Goal: Information Seeking & Learning: Find specific fact

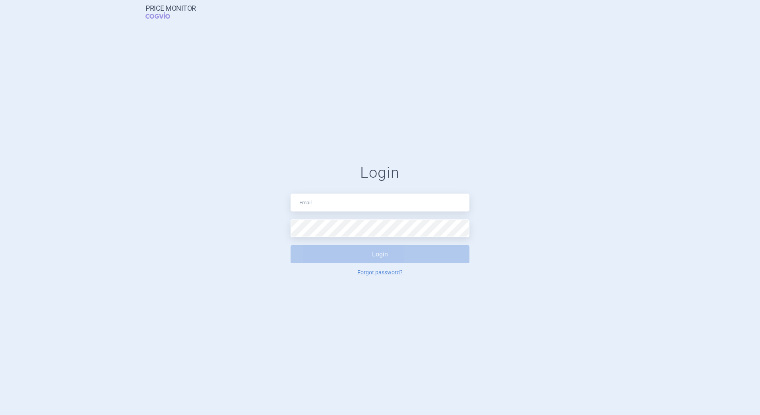
click at [321, 211] on input "text" at bounding box center [379, 203] width 179 height 18
click at [356, 205] on input "[PERSON_NAME][EMAIL_ADDRESS][PERSON_NAME][DOMAIN_NAME]" at bounding box center [379, 203] width 179 height 18
click at [355, 206] on input "[PERSON_NAME][EMAIL_ADDRESS][PERSON_NAME][DOMAIN_NAME]" at bounding box center [379, 203] width 179 height 18
click at [354, 206] on input "martin.racek@sanofi.com" at bounding box center [379, 203] width 179 height 18
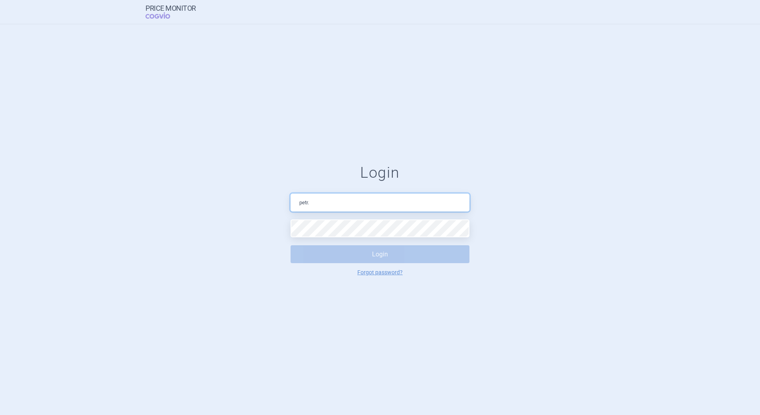
type input "petr.setina@sanofi.com"
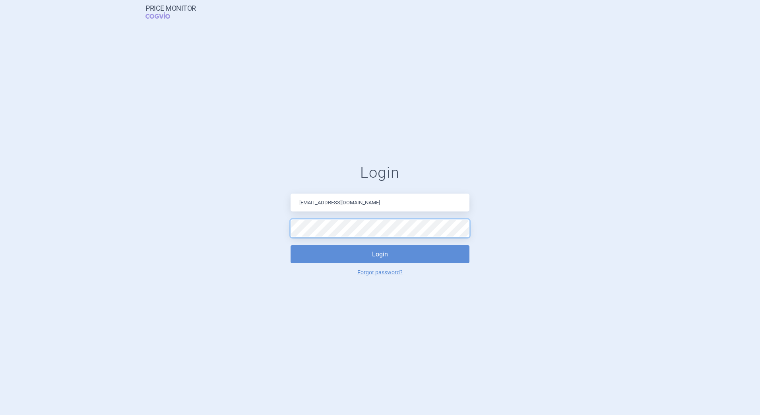
click at [290, 245] on button "Login" at bounding box center [379, 254] width 179 height 18
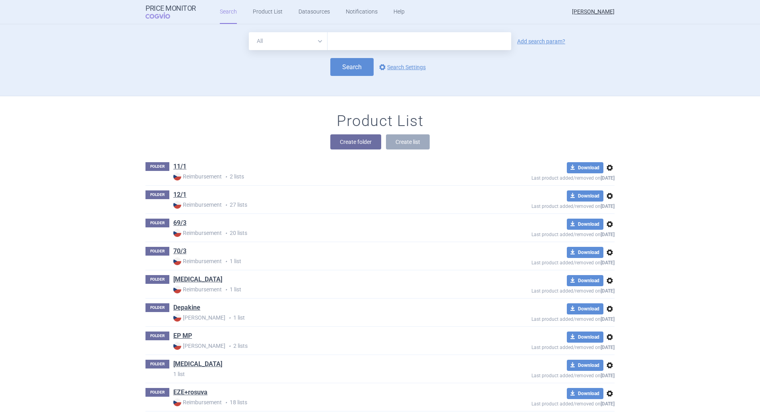
click at [358, 36] on input "text" at bounding box center [419, 41] width 184 height 18
type input "awiqli"
click button "Search" at bounding box center [351, 67] width 43 height 18
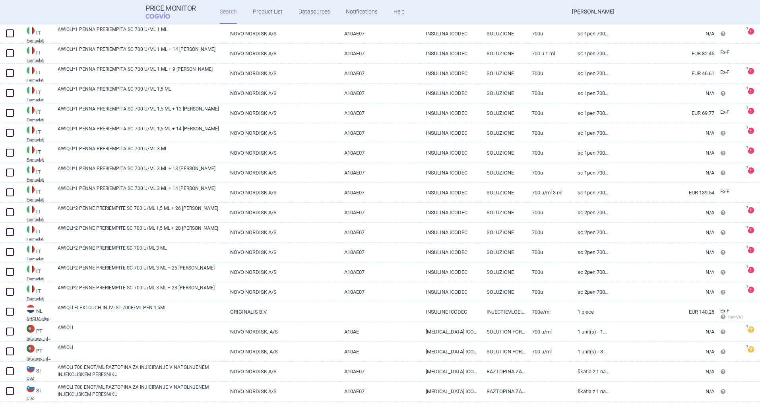
scroll to position [670, 0]
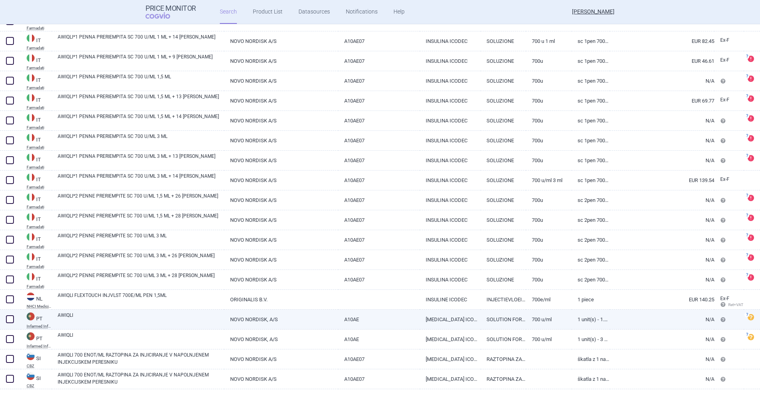
click at [73, 318] on link "AWIQLI" at bounding box center [141, 319] width 167 height 14
select select "EUR"
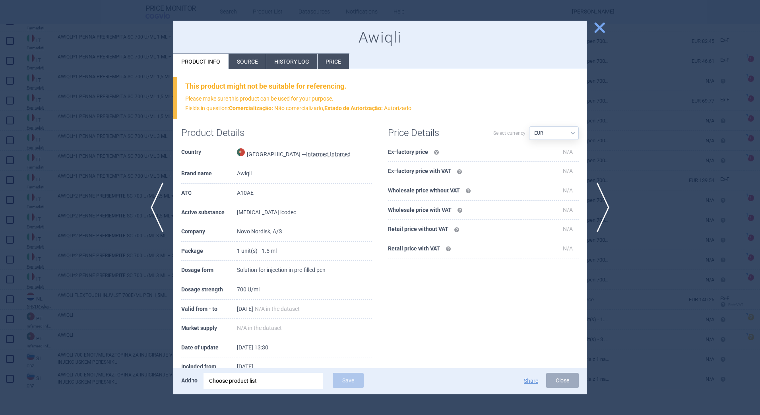
click at [244, 64] on li "Source" at bounding box center [247, 61] width 37 height 15
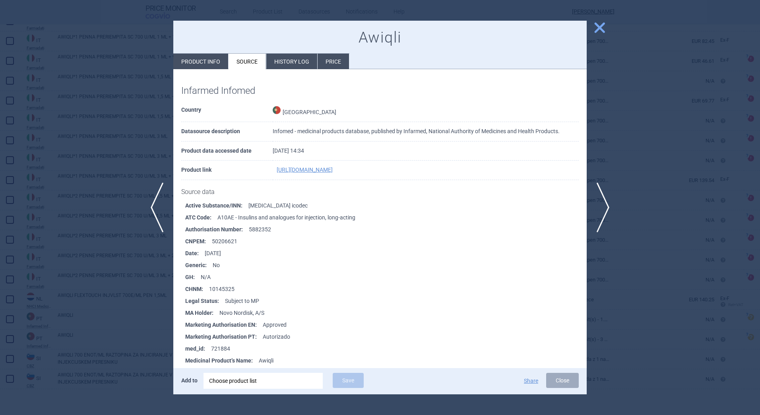
click at [282, 62] on li "History log" at bounding box center [291, 61] width 51 height 15
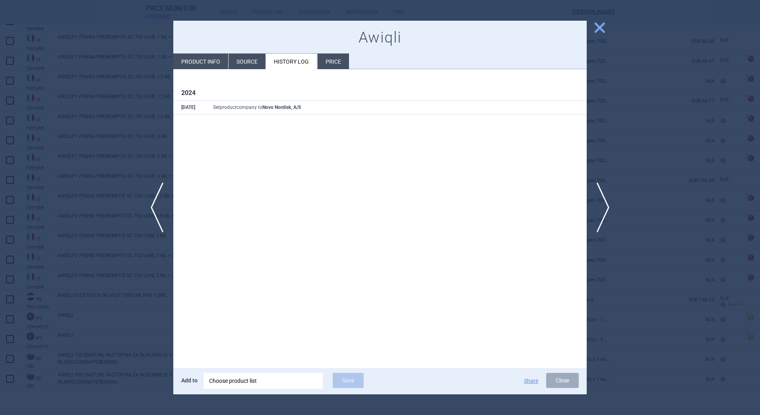
click at [332, 63] on li "Price" at bounding box center [333, 61] width 31 height 15
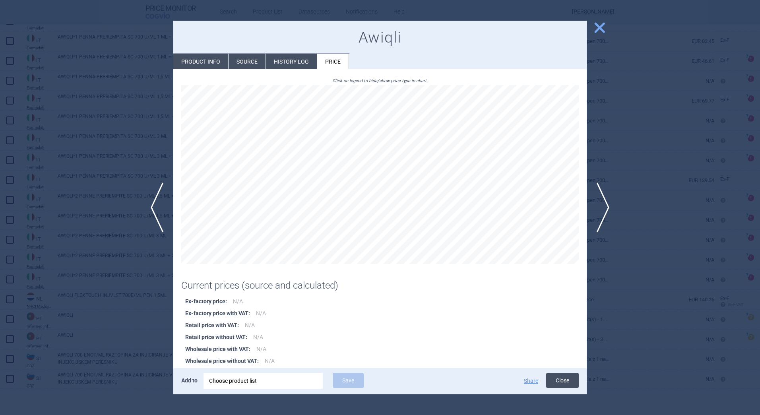
click at [567, 383] on button "Close" at bounding box center [562, 380] width 33 height 15
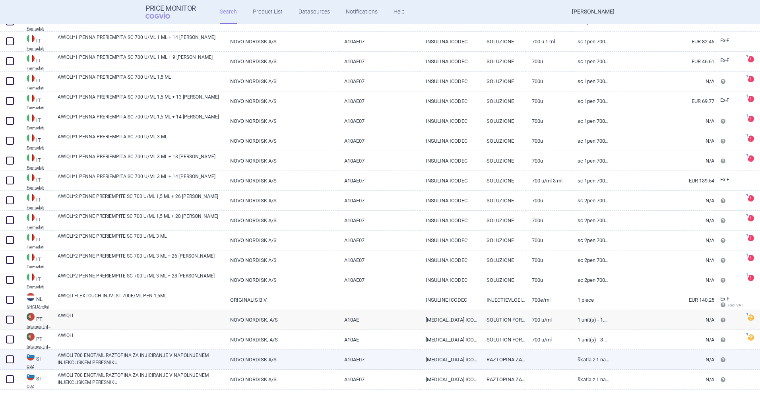
scroll to position [670, 0]
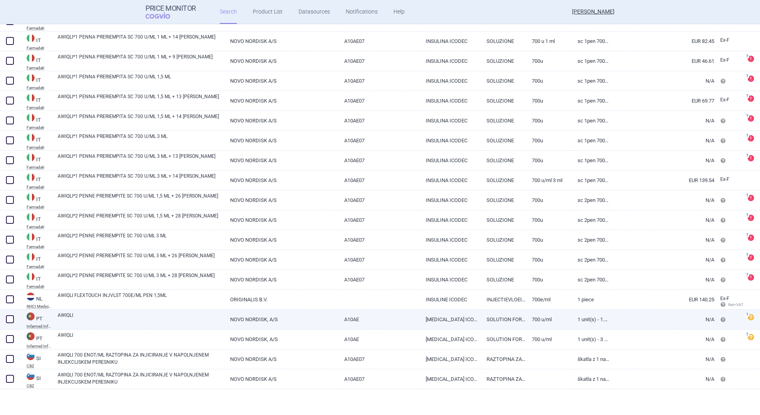
click at [67, 316] on link "AWIQLI" at bounding box center [141, 319] width 167 height 14
select select "EUR"
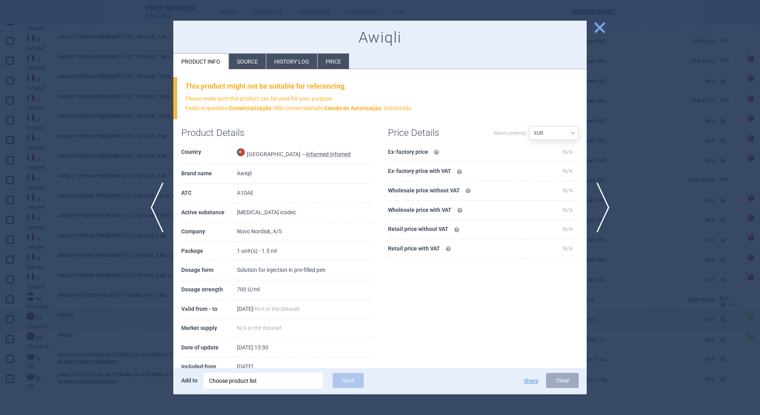
click at [66, 316] on div at bounding box center [380, 207] width 760 height 415
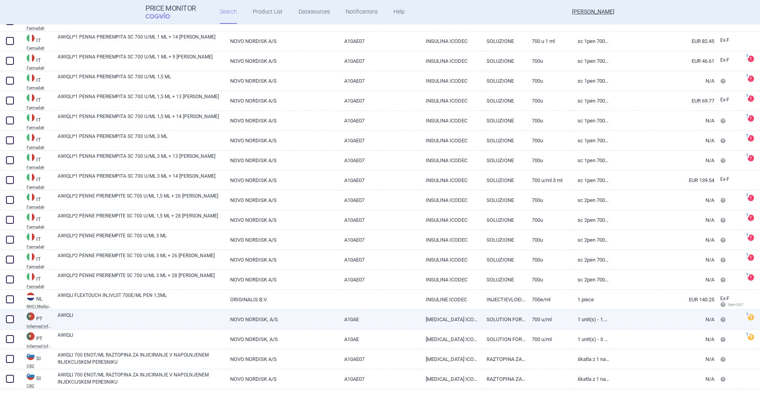
click at [61, 314] on link "AWIQLI" at bounding box center [141, 319] width 167 height 14
select select "EUR"
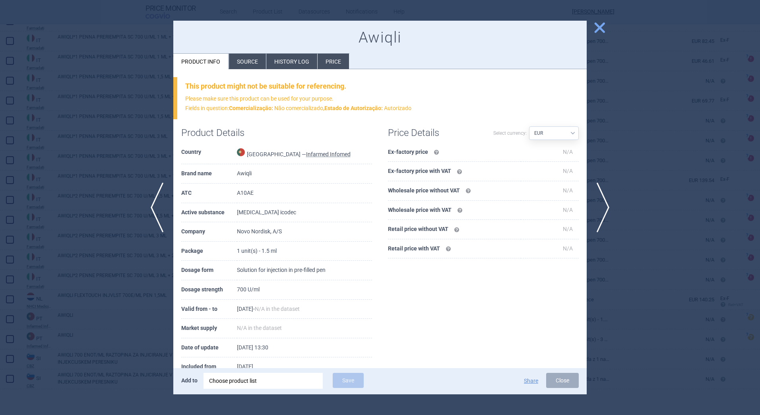
click at [250, 173] on td "Awiqli" at bounding box center [304, 173] width 135 height 19
copy td "Awiqli"
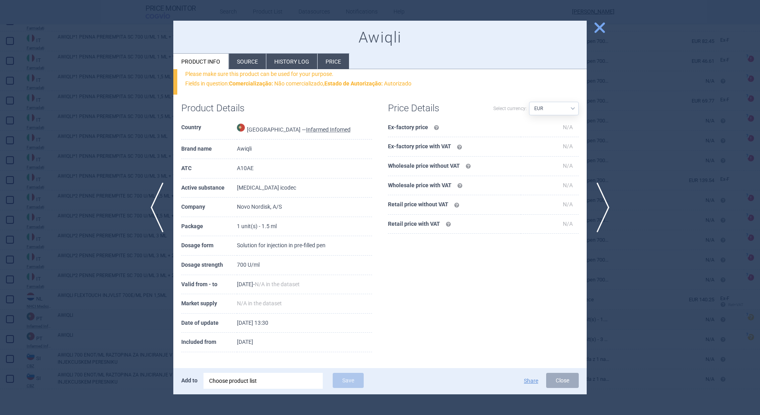
click at [335, 59] on li "Price" at bounding box center [333, 61] width 31 height 15
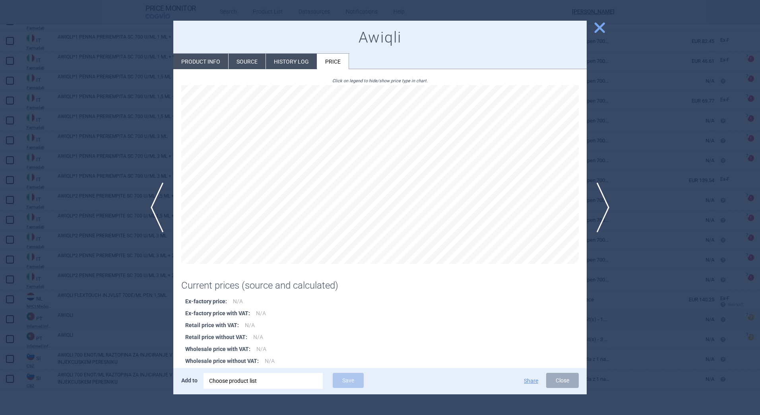
click at [197, 60] on li "Product info" at bounding box center [200, 61] width 55 height 15
select select "EUR"
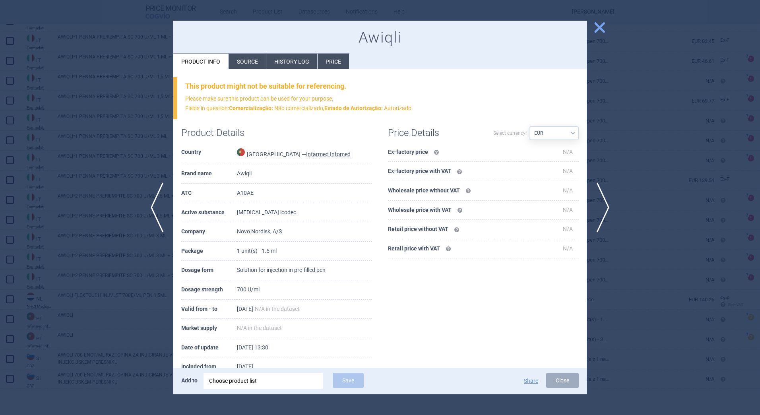
click at [597, 27] on span "close" at bounding box center [599, 28] width 14 height 14
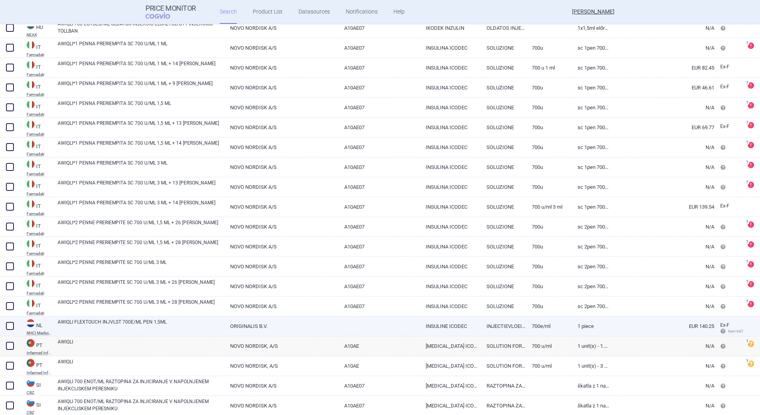
scroll to position [631, 0]
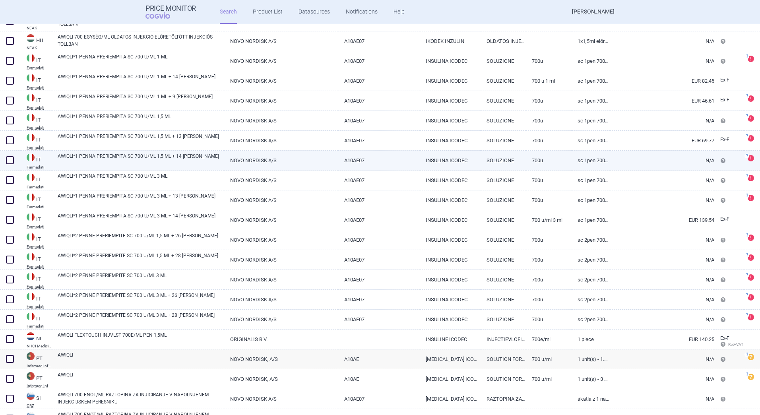
click at [36, 166] on abbr "Farmadati" at bounding box center [39, 167] width 25 height 4
select select "EUR"
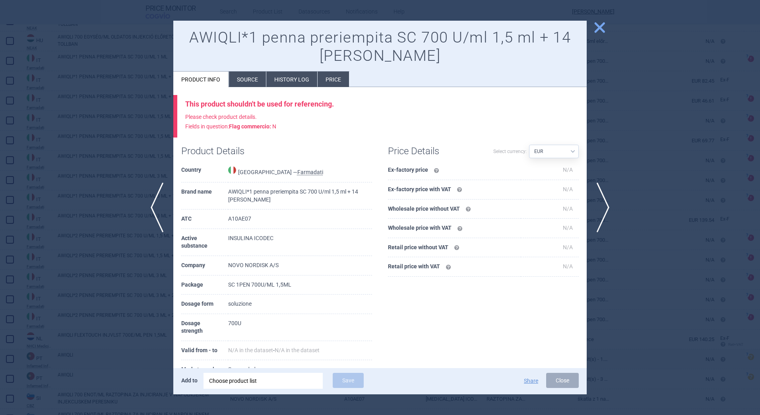
click at [601, 29] on span "close" at bounding box center [599, 28] width 14 height 14
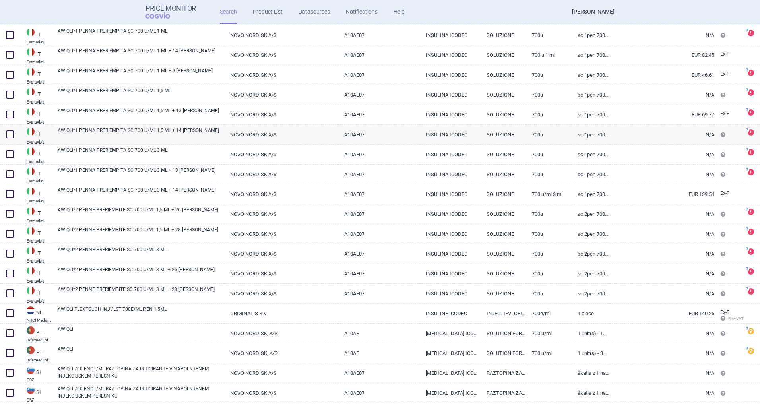
scroll to position [670, 0]
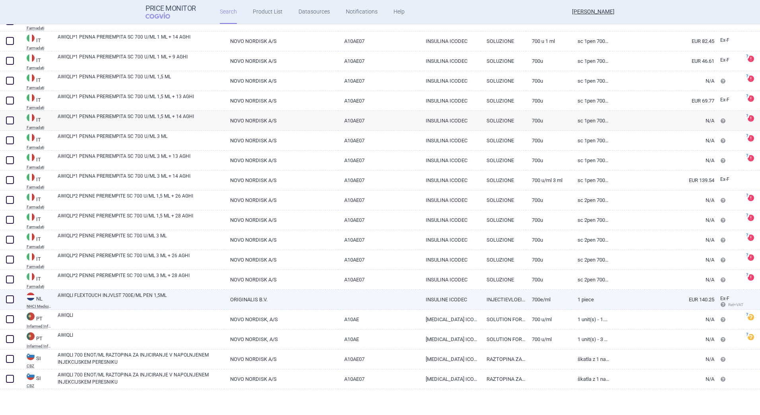
click at [248, 300] on link "ORIGINALIS B.V." at bounding box center [281, 299] width 114 height 19
select select "EUR"
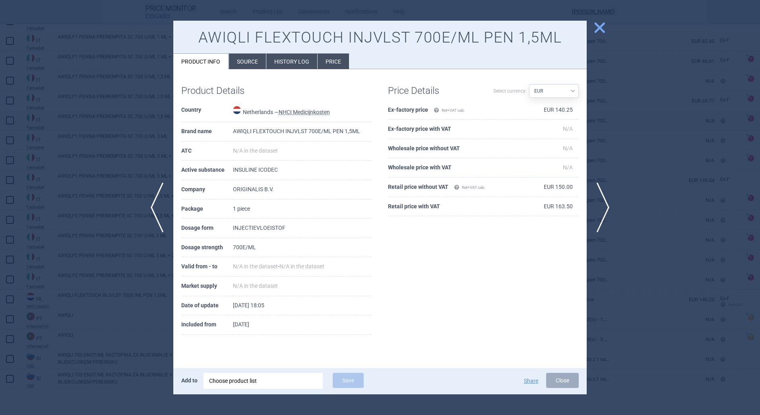
click at [245, 58] on li "Source" at bounding box center [247, 61] width 37 height 15
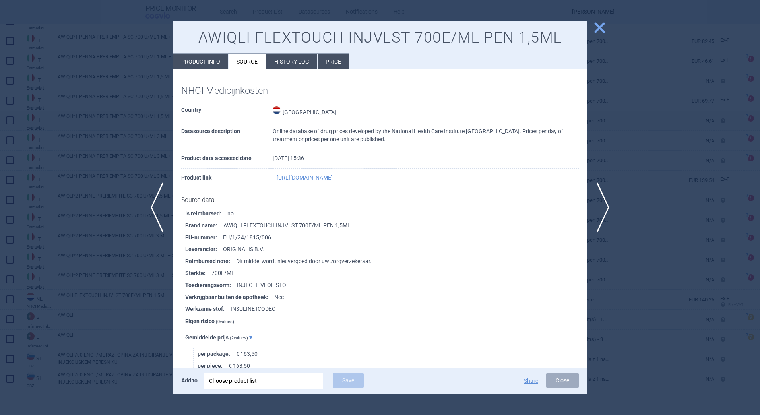
click at [296, 62] on li "History log" at bounding box center [291, 61] width 51 height 15
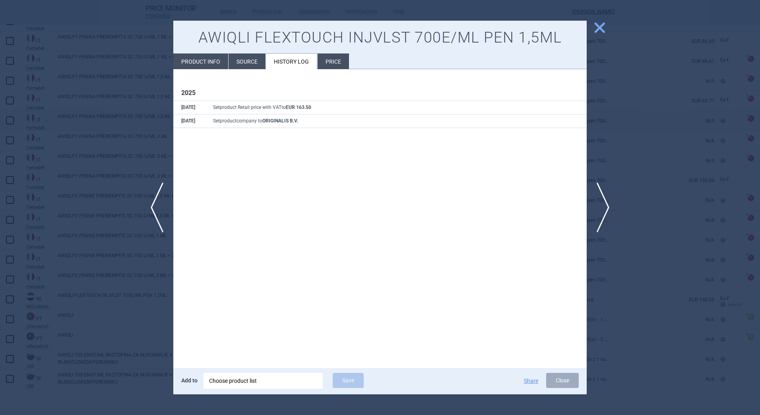
click at [321, 62] on li "Price" at bounding box center [333, 61] width 31 height 15
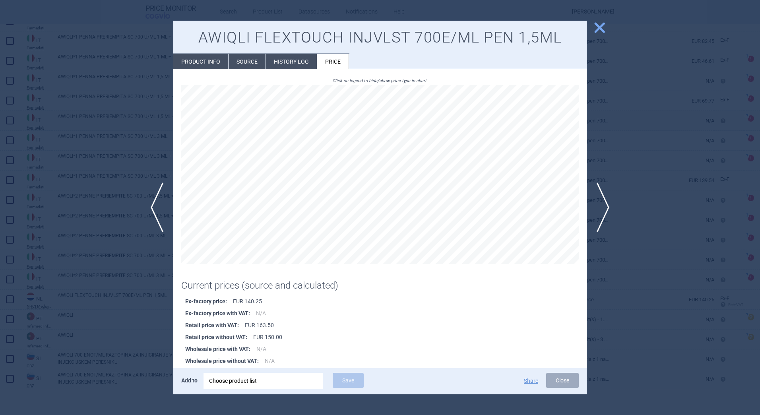
click at [207, 65] on li "Product info" at bounding box center [200, 61] width 55 height 15
select select "EUR"
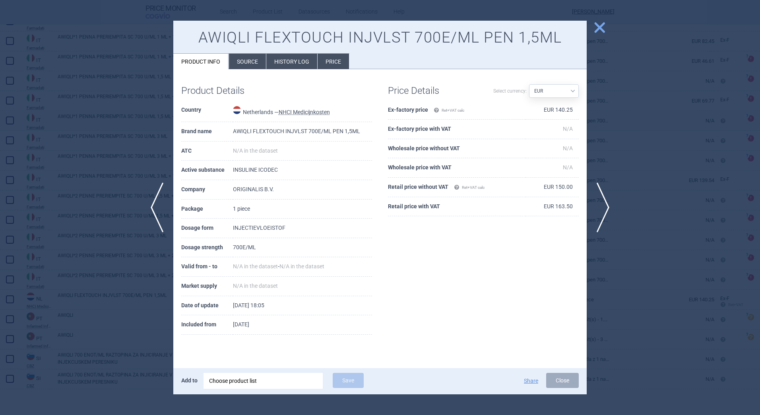
click at [595, 34] on span "close" at bounding box center [599, 28] width 14 height 14
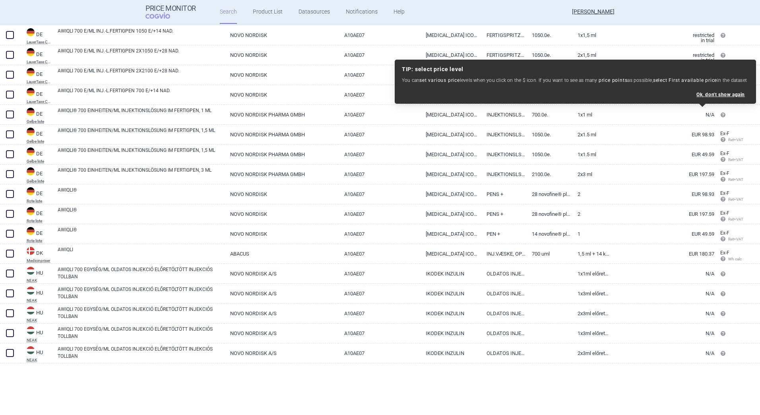
scroll to position [164, 0]
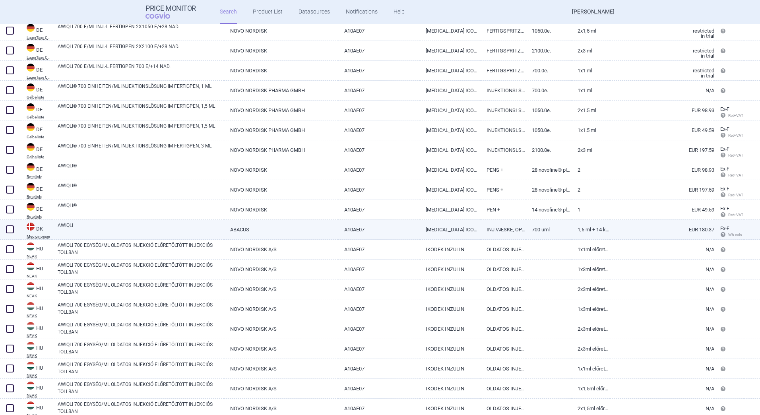
click at [230, 229] on link "ABACUS" at bounding box center [281, 229] width 114 height 19
select select "EUR"
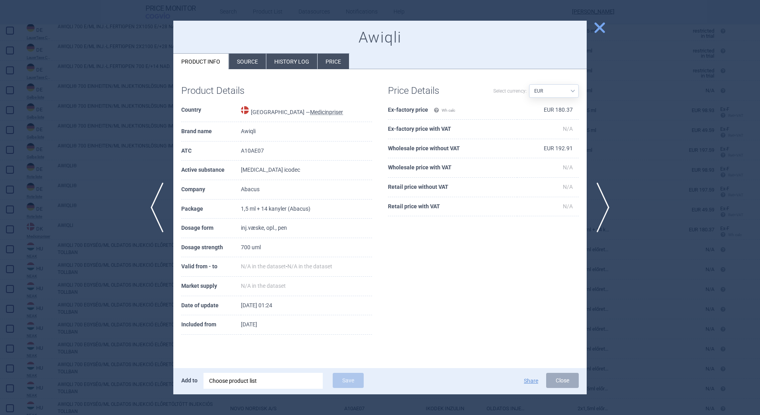
click at [246, 61] on li "Source" at bounding box center [247, 61] width 37 height 15
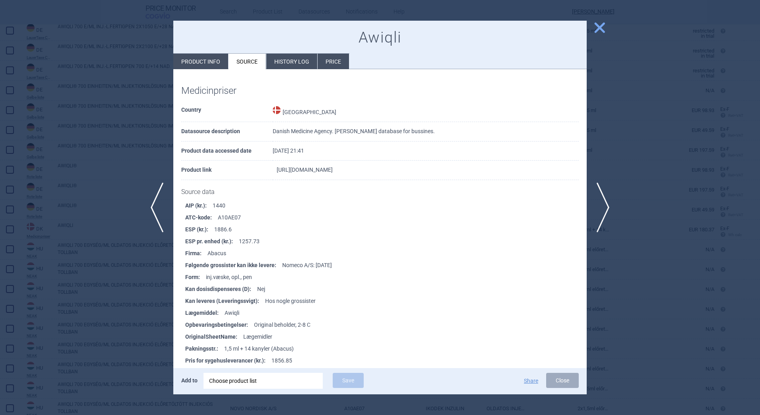
click at [316, 171] on link "[URL][DOMAIN_NAME]" at bounding box center [305, 170] width 56 height 6
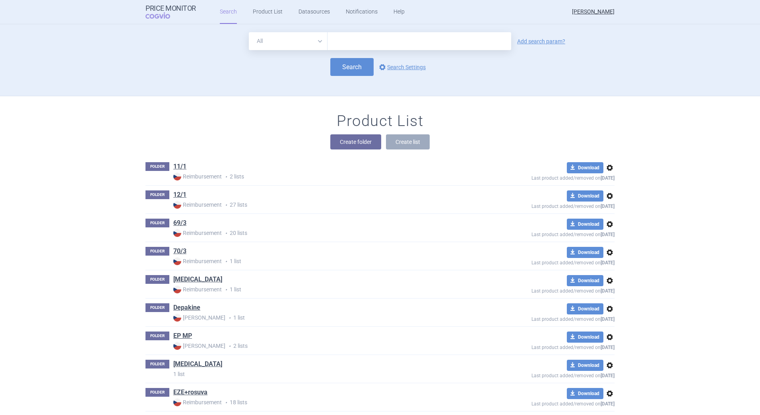
click at [340, 34] on input "text" at bounding box center [419, 41] width 184 height 18
type input "awiqli"
click button "Search" at bounding box center [351, 67] width 43 height 18
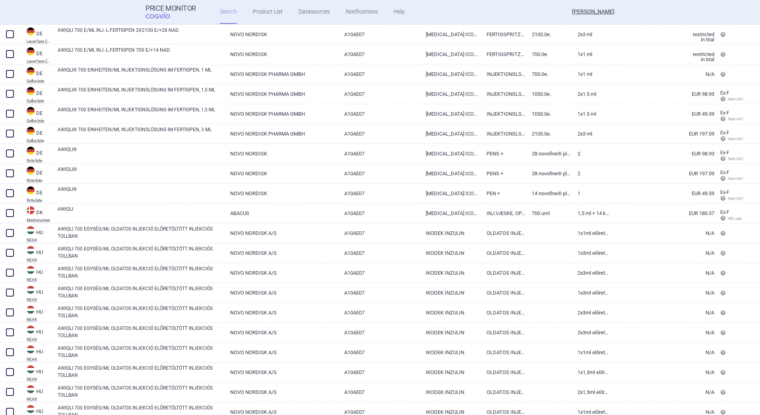
scroll to position [199, 0]
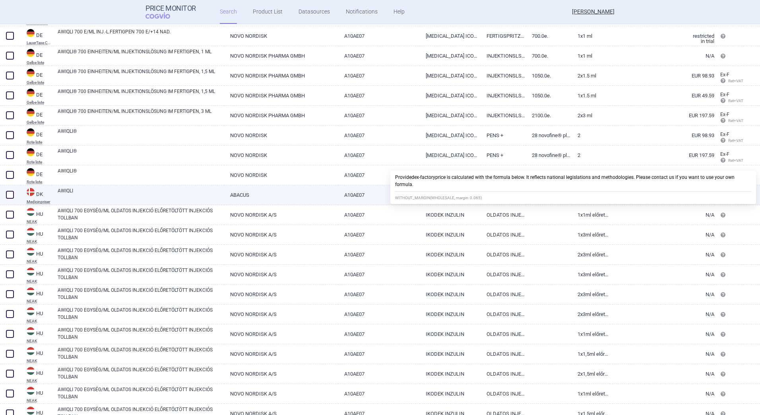
click at [692, 197] on link "EUR 180.37" at bounding box center [662, 194] width 105 height 19
select select "EUR"
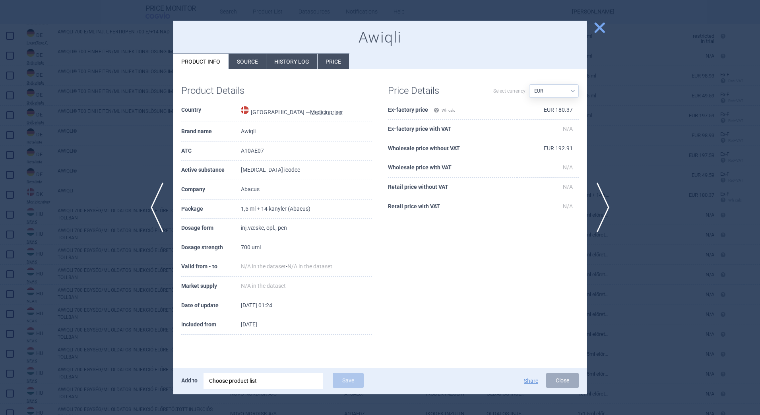
click at [253, 61] on li "Source" at bounding box center [247, 61] width 37 height 15
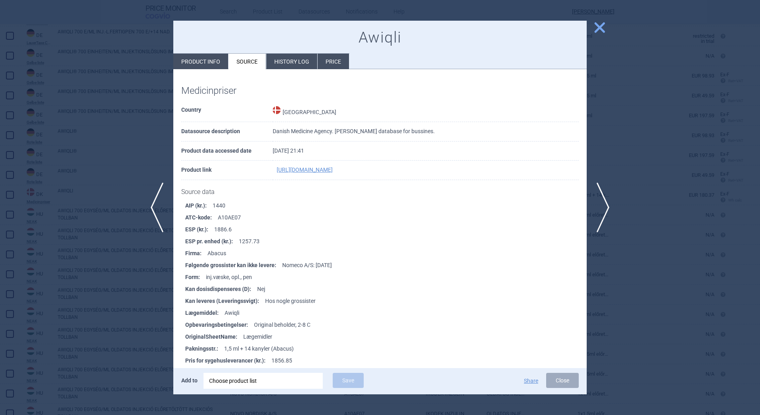
click at [604, 27] on span "close" at bounding box center [599, 28] width 14 height 14
